Goal: Find contact information: Find contact information

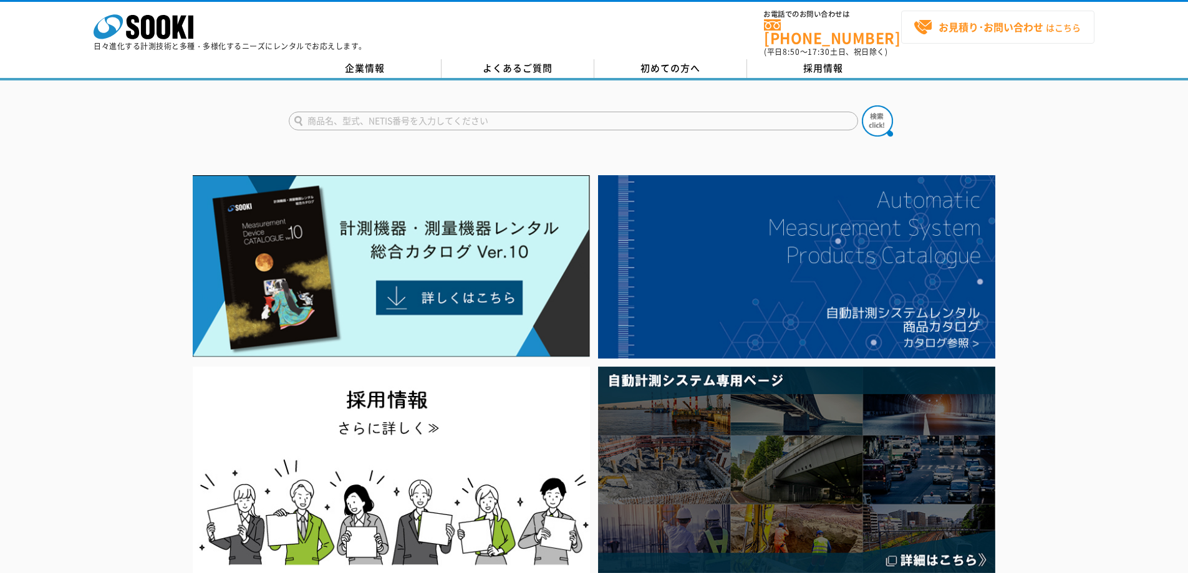
click at [990, 28] on strong "お見積り･お問い合わせ" at bounding box center [991, 26] width 105 height 15
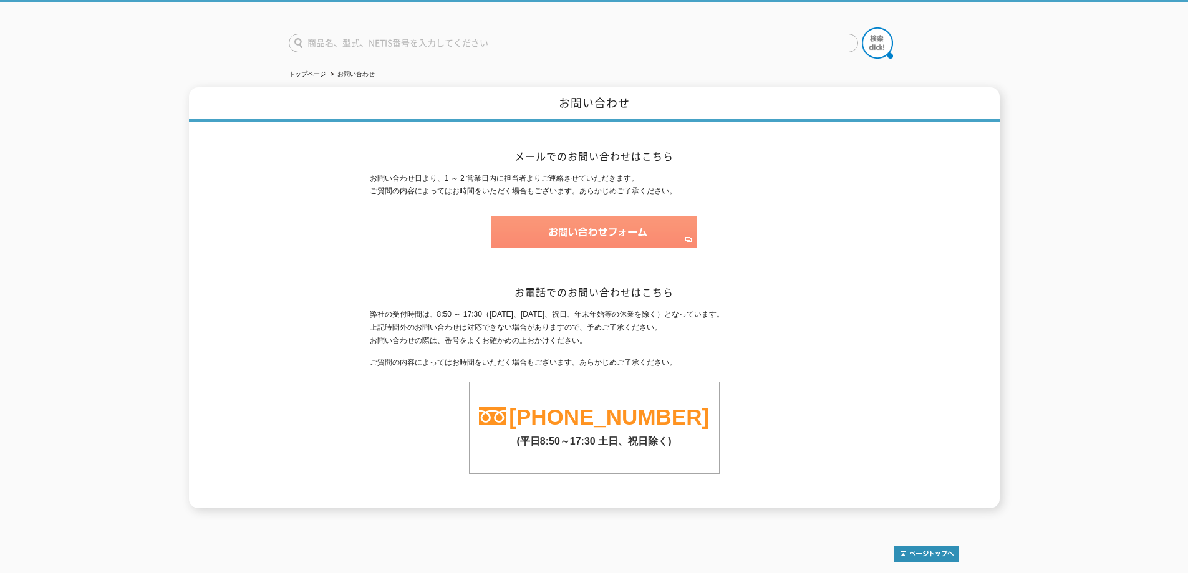
scroll to position [57, 0]
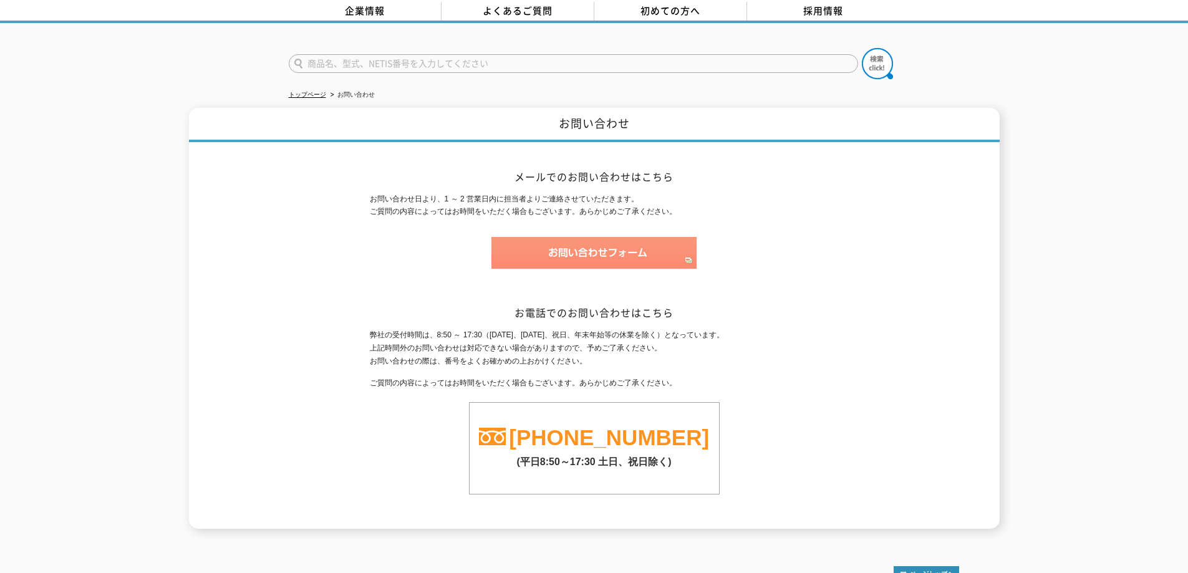
click at [581, 253] on img at bounding box center [594, 253] width 205 height 32
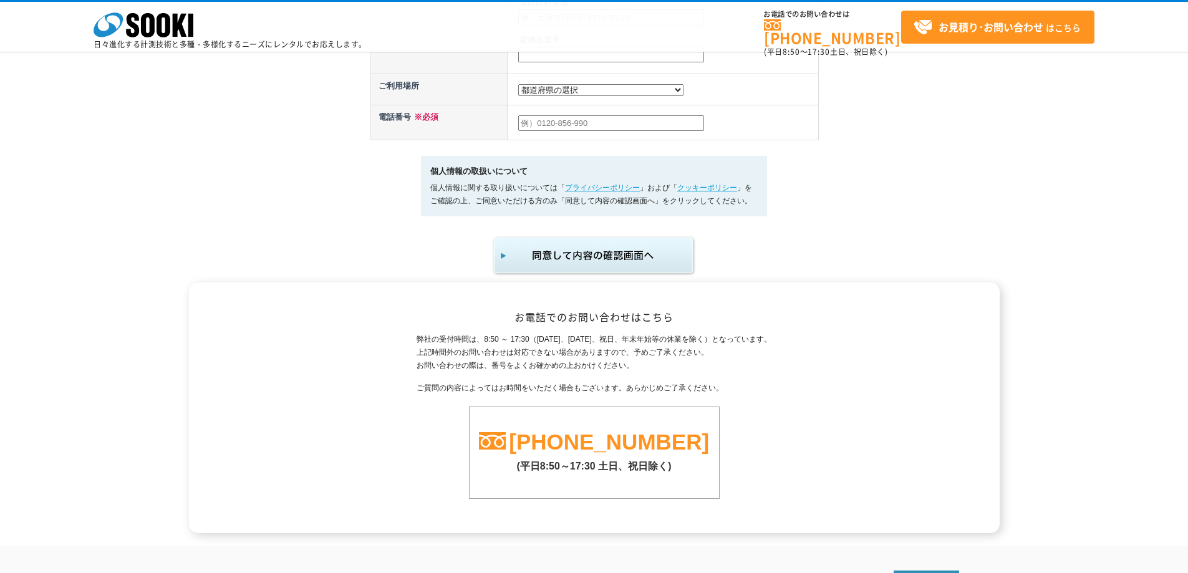
scroll to position [666, 0]
